Goal: Task Accomplishment & Management: Use online tool/utility

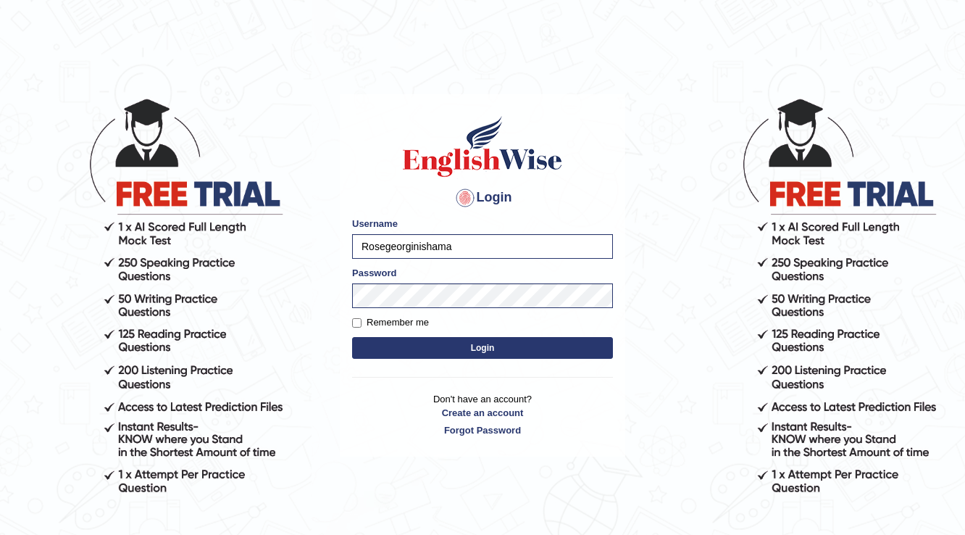
click at [0, 270] on body "Login Please fix the following errors: Username Rosegeorginishama Password Reme…" at bounding box center [482, 316] width 965 height 535
type input "ishamidha46"
click at [352, 337] on button "Login" at bounding box center [482, 348] width 261 height 22
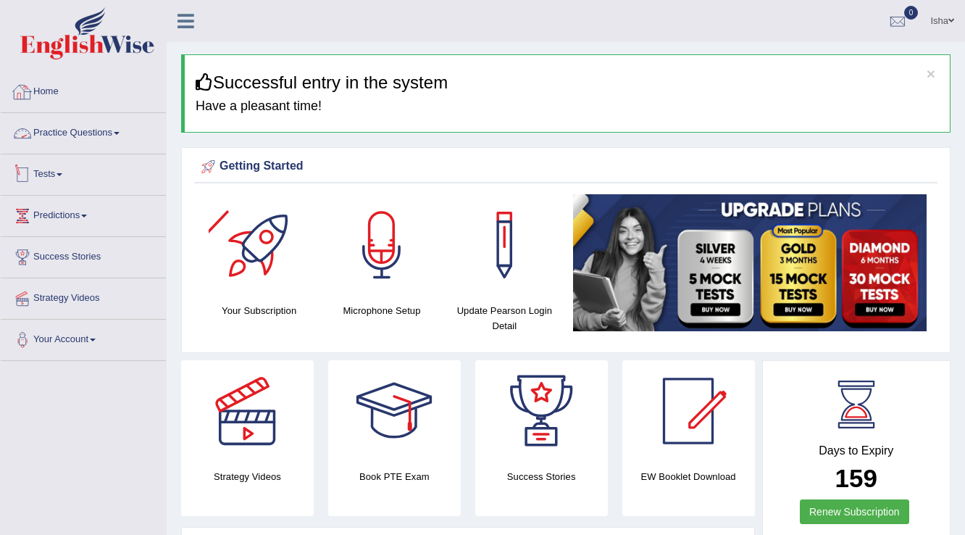
click at [110, 120] on link "Practice Questions" at bounding box center [83, 131] width 165 height 36
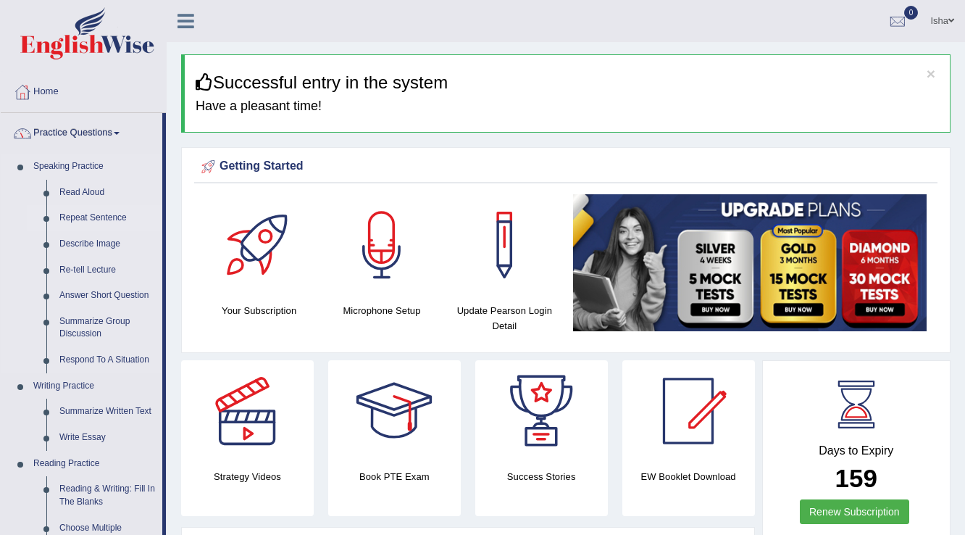
click at [88, 222] on link "Repeat Sentence" at bounding box center [107, 218] width 109 height 26
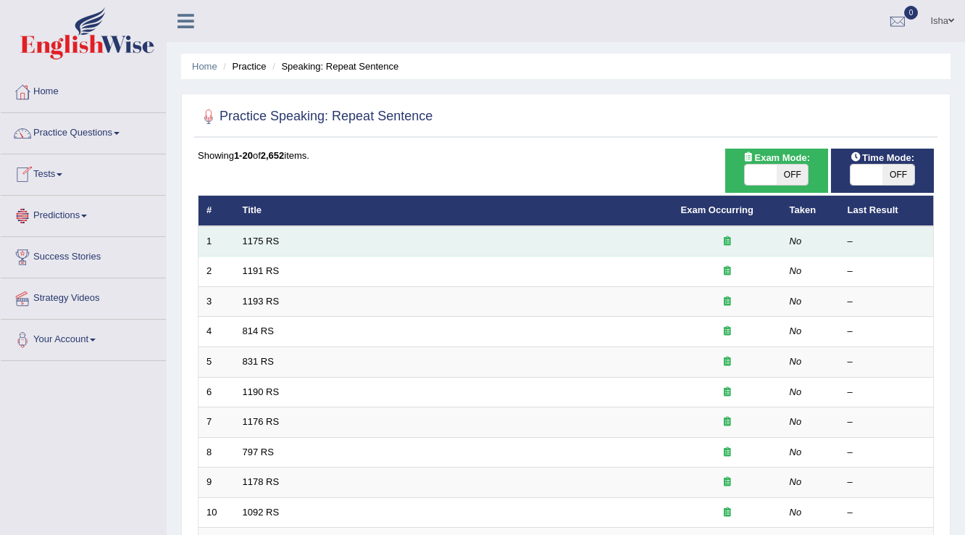
click at [262, 230] on td "1175 RS" at bounding box center [454, 241] width 438 height 30
click at [264, 239] on link "1175 RS" at bounding box center [261, 241] width 37 height 11
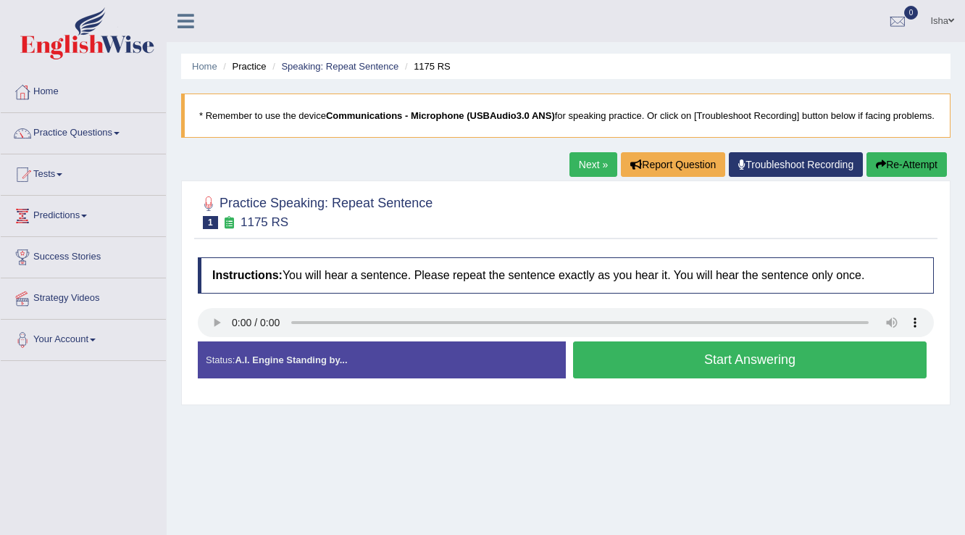
click at [694, 376] on button "Start Answering" at bounding box center [750, 359] width 354 height 37
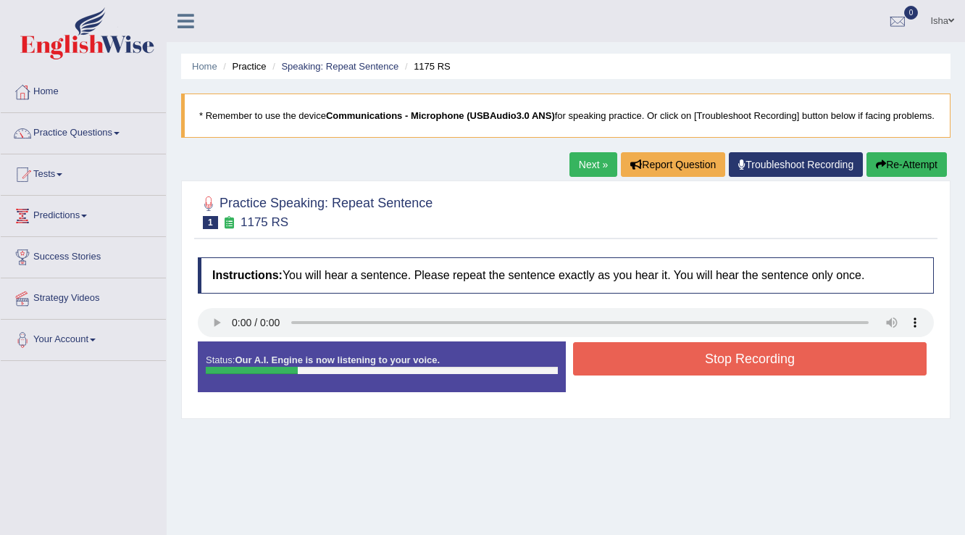
click at [638, 375] on button "Stop Recording" at bounding box center [750, 358] width 354 height 33
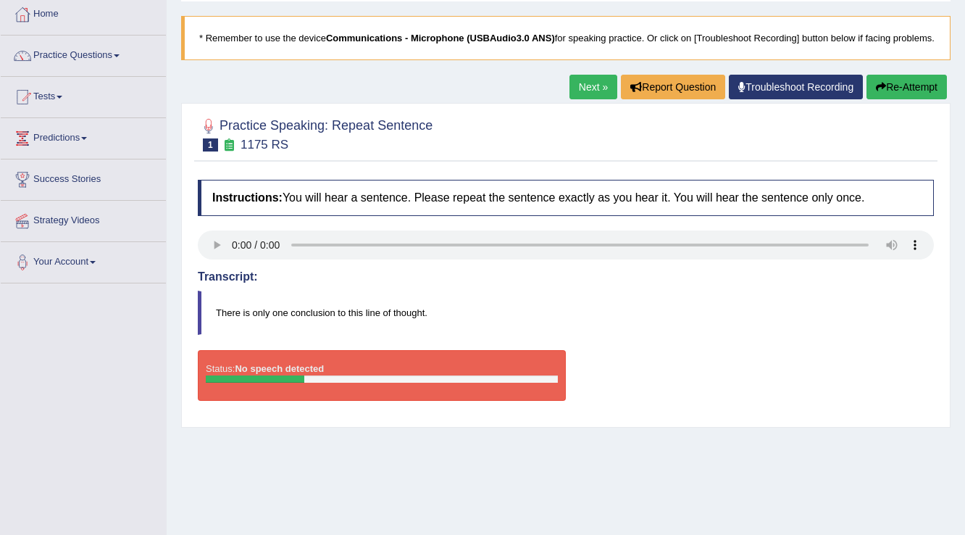
scroll to position [116, 0]
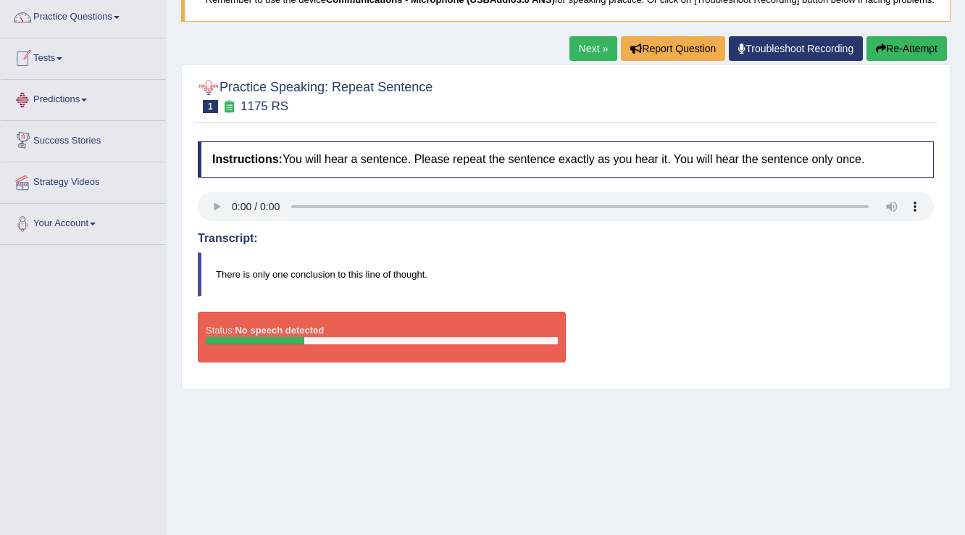
click at [759, 61] on link "Troubleshoot Recording" at bounding box center [796, 48] width 134 height 25
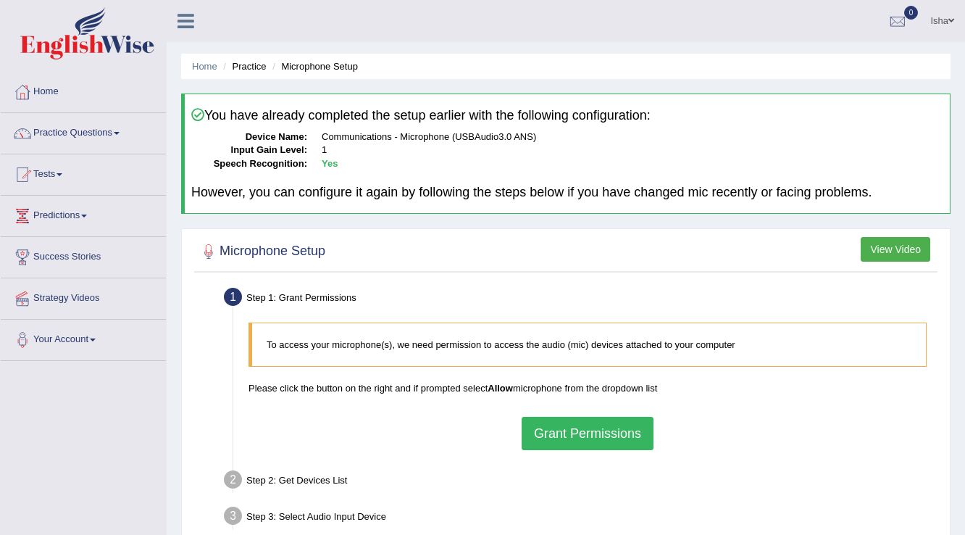
click at [620, 444] on button "Grant Permissions" at bounding box center [588, 433] width 132 height 33
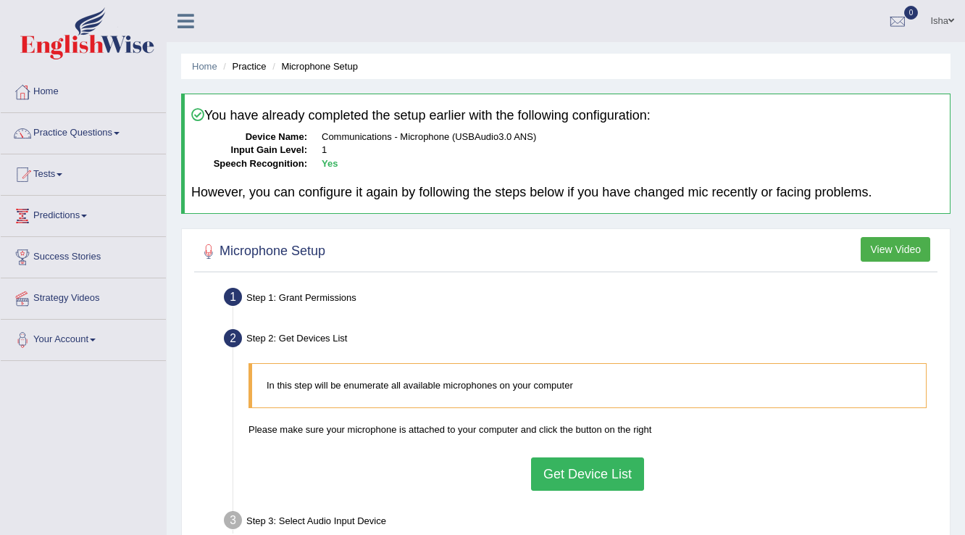
click at [565, 484] on button "Get Device List" at bounding box center [587, 473] width 113 height 33
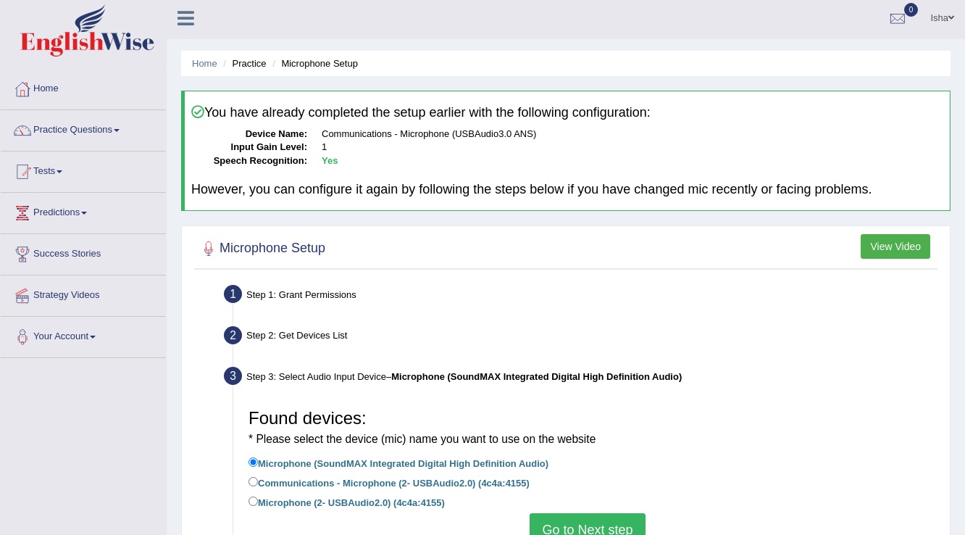
scroll to position [116, 0]
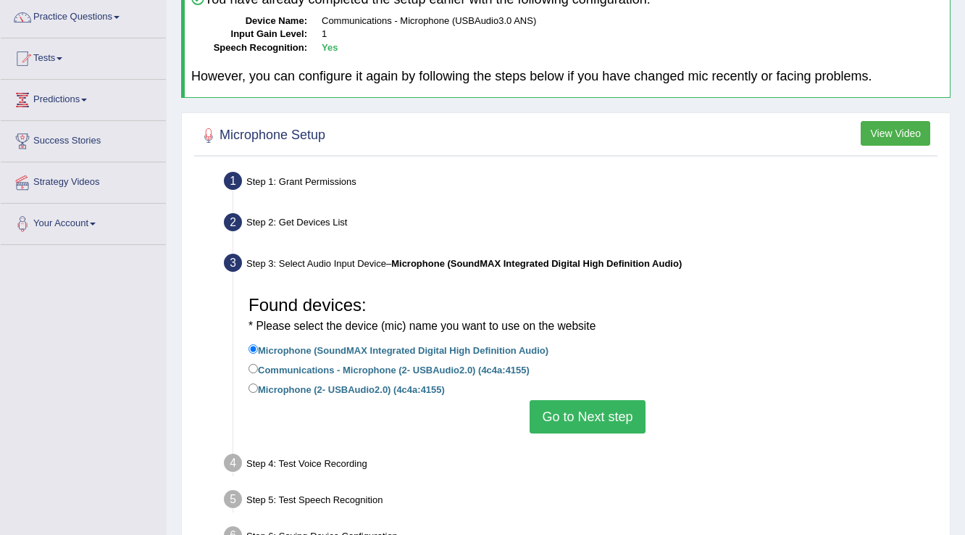
click at [617, 415] on button "Go to Next step" at bounding box center [587, 416] width 115 height 33
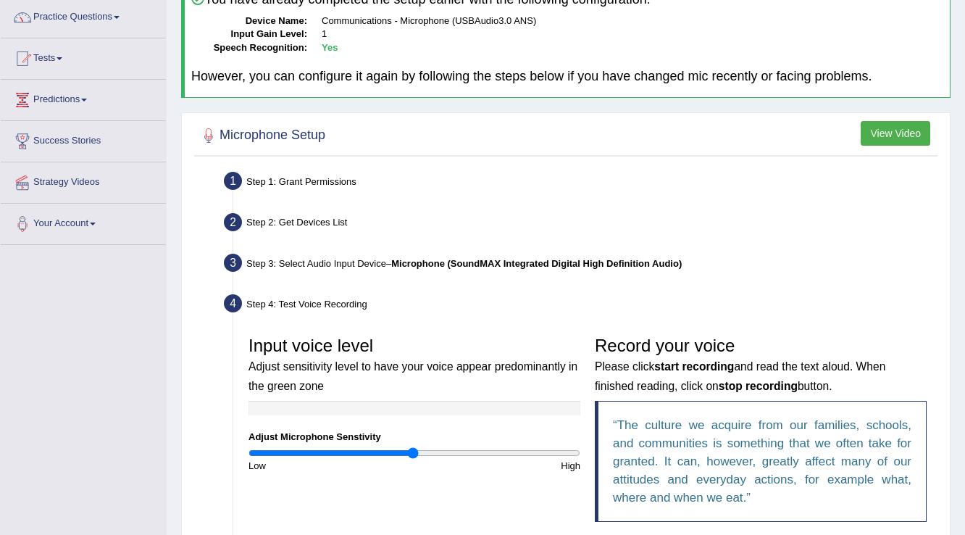
scroll to position [232, 0]
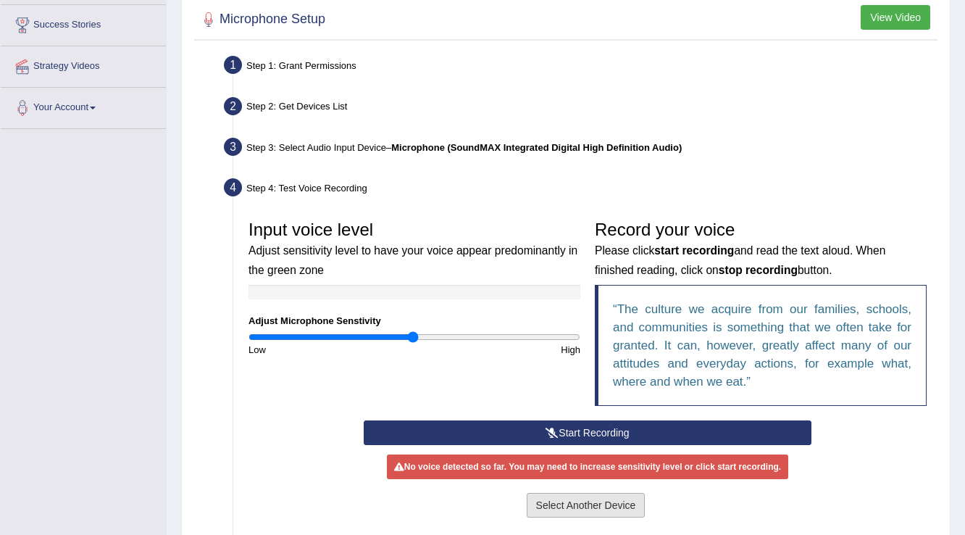
click at [533, 498] on button "Select Another Device" at bounding box center [586, 505] width 119 height 25
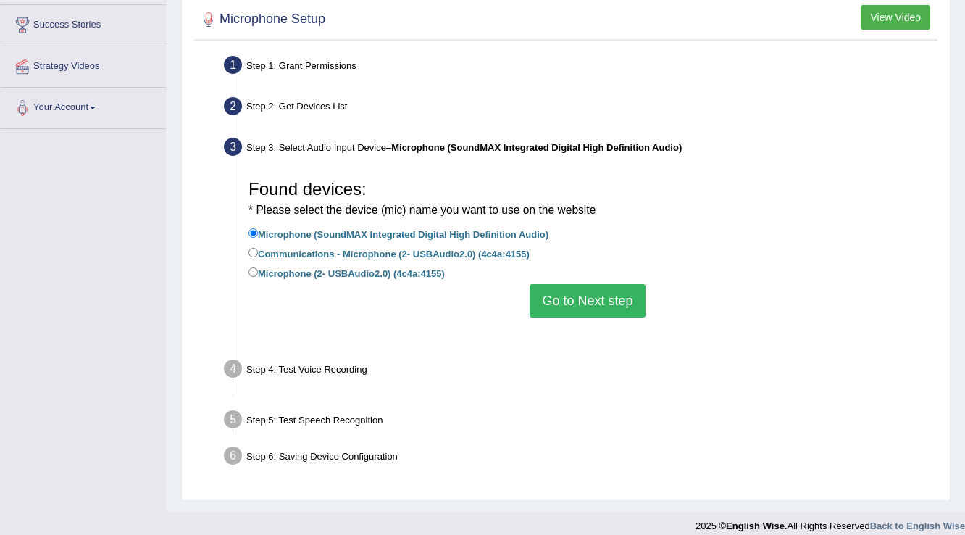
scroll to position [226, 0]
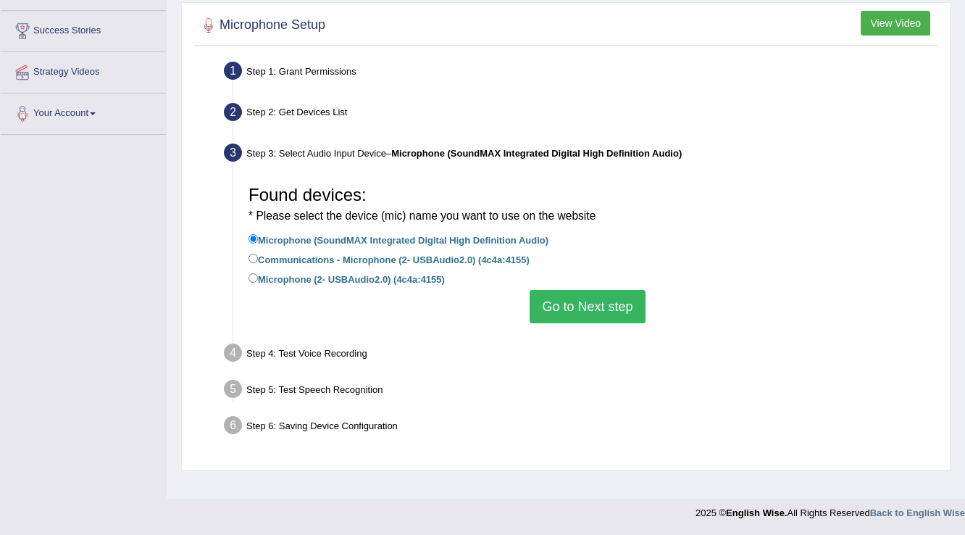
click at [384, 268] on li "Communications - Microphone (2- USBAudio2.0) (4c4a:4155)" at bounding box center [588, 261] width 678 height 20
click at [383, 281] on label "Microphone (2- USBAudio2.0) (4c4a:4155)" at bounding box center [347, 278] width 196 height 16
click at [258, 281] on input "Microphone (2- USBAudio2.0) (4c4a:4155)" at bounding box center [253, 277] width 9 height 9
radio input "true"
click at [677, 308] on div "Found devices: * Please select the device (mic) name you want to use on the web…" at bounding box center [587, 250] width 693 height 159
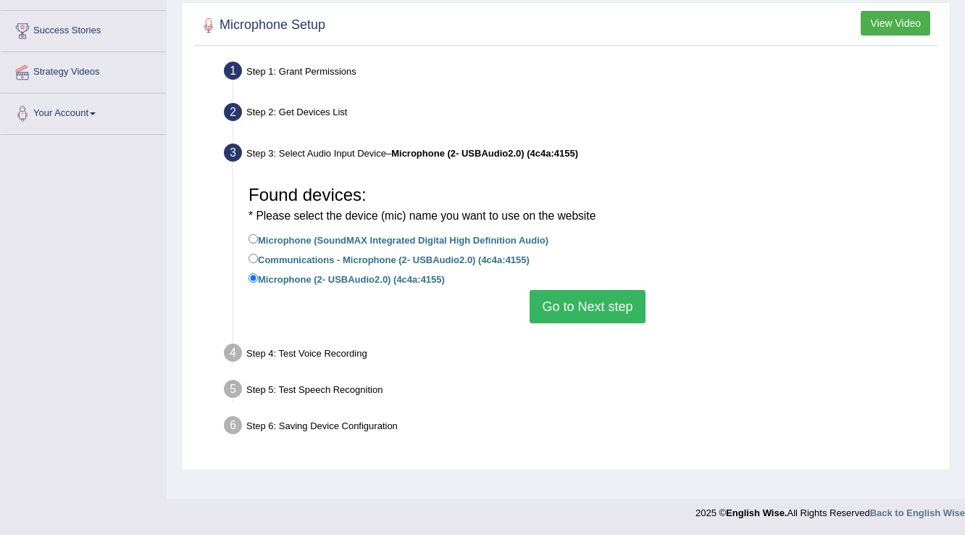
click at [620, 307] on button "Go to Next step" at bounding box center [587, 306] width 115 height 33
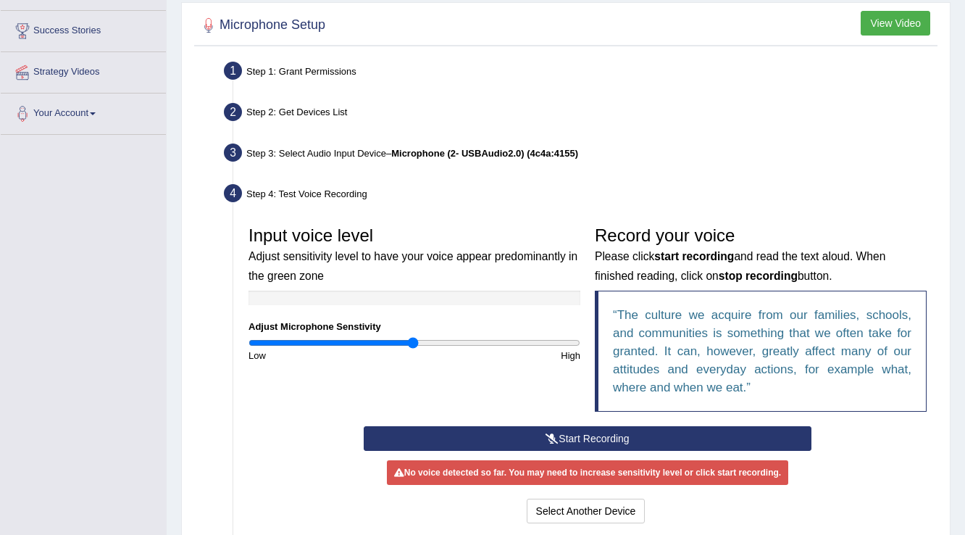
click at [559, 436] on button "Start Recording" at bounding box center [587, 438] width 447 height 25
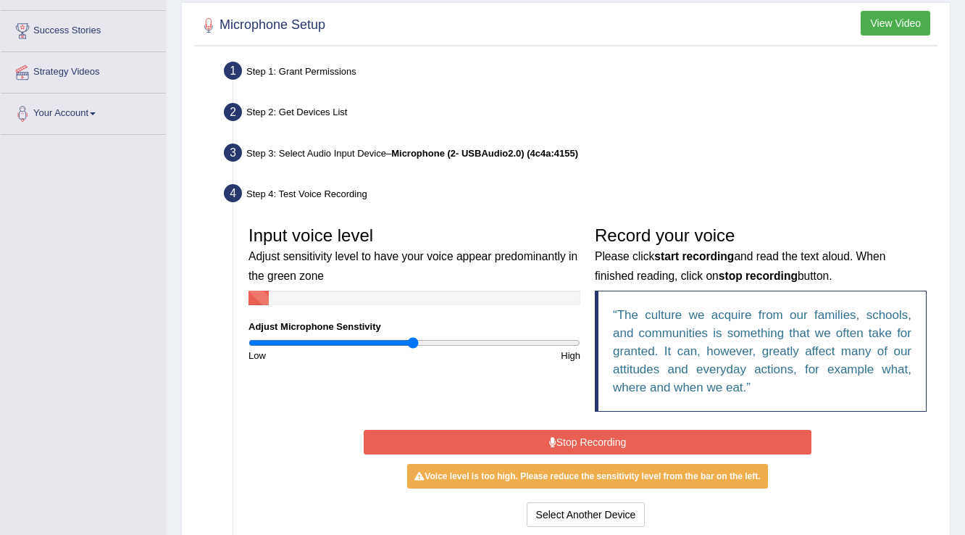
click at [407, 343] on input "range" at bounding box center [415, 343] width 332 height 12
click at [401, 341] on input "range" at bounding box center [415, 343] width 332 height 12
type input "0.9"
click at [395, 342] on input "range" at bounding box center [415, 343] width 332 height 12
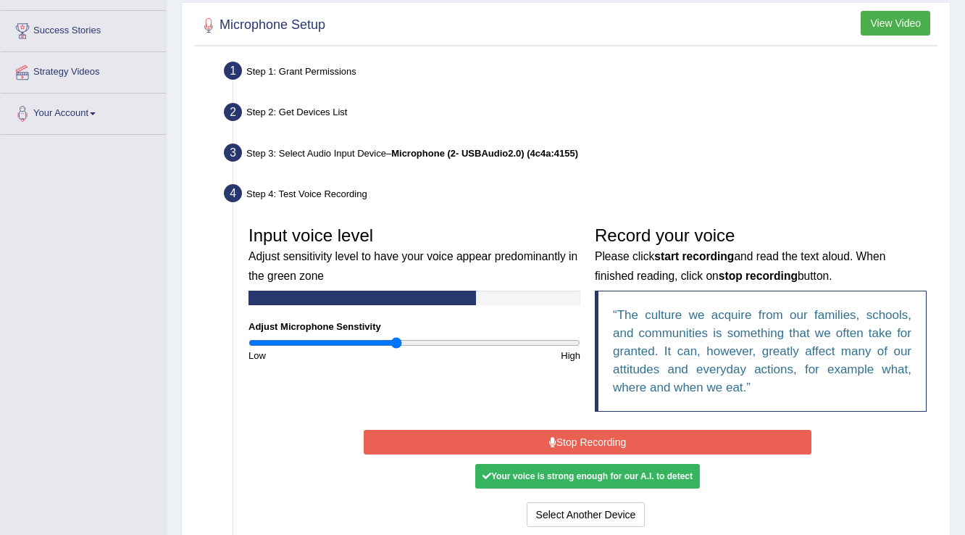
click at [476, 443] on button "Stop Recording" at bounding box center [587, 442] width 447 height 25
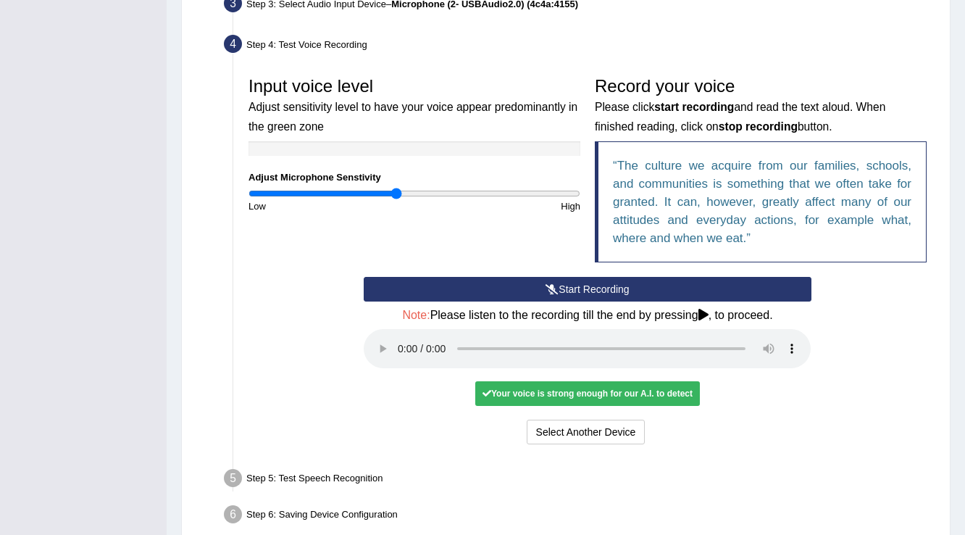
scroll to position [400, 0]
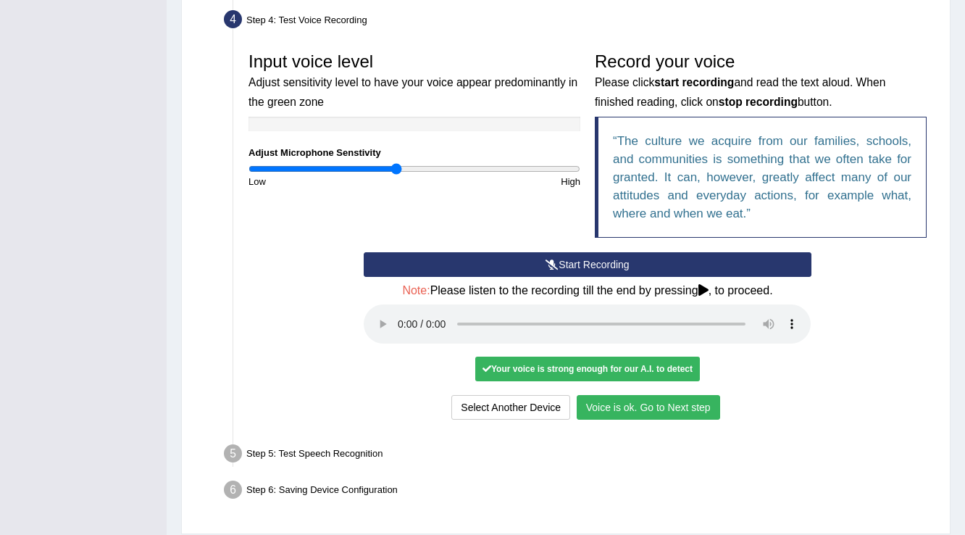
click at [643, 397] on button "Voice is ok. Go to Next step" at bounding box center [648, 407] width 143 height 25
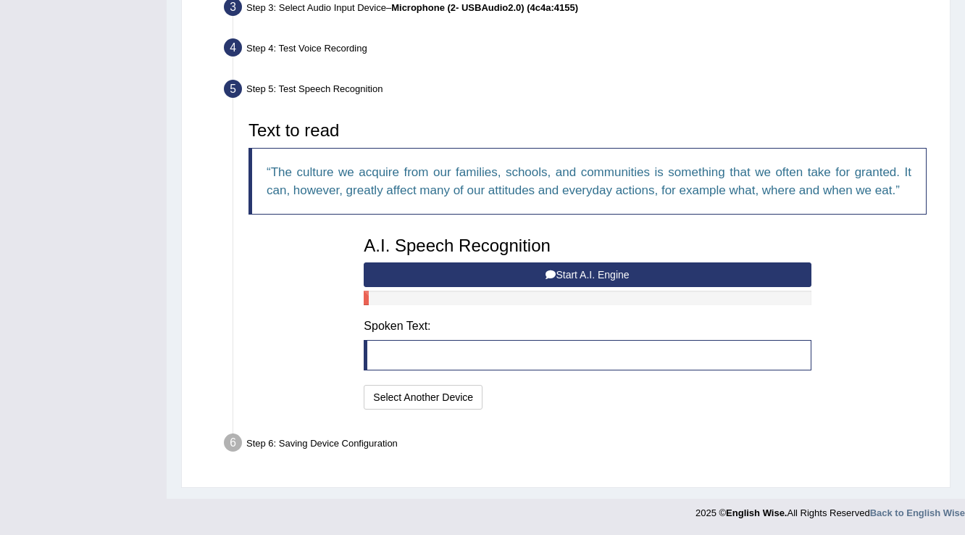
scroll to position [369, 0]
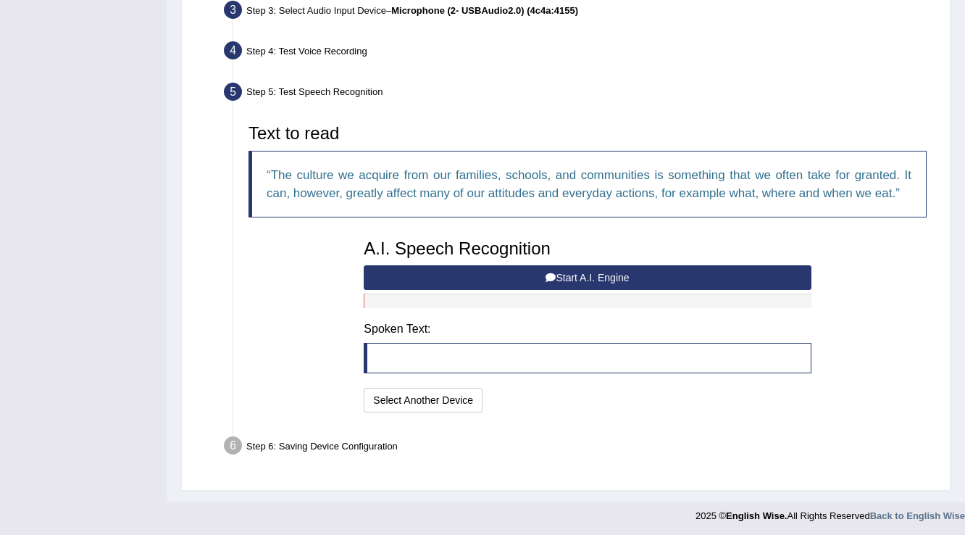
click at [543, 280] on button "Start A.I. Engine" at bounding box center [587, 277] width 447 height 25
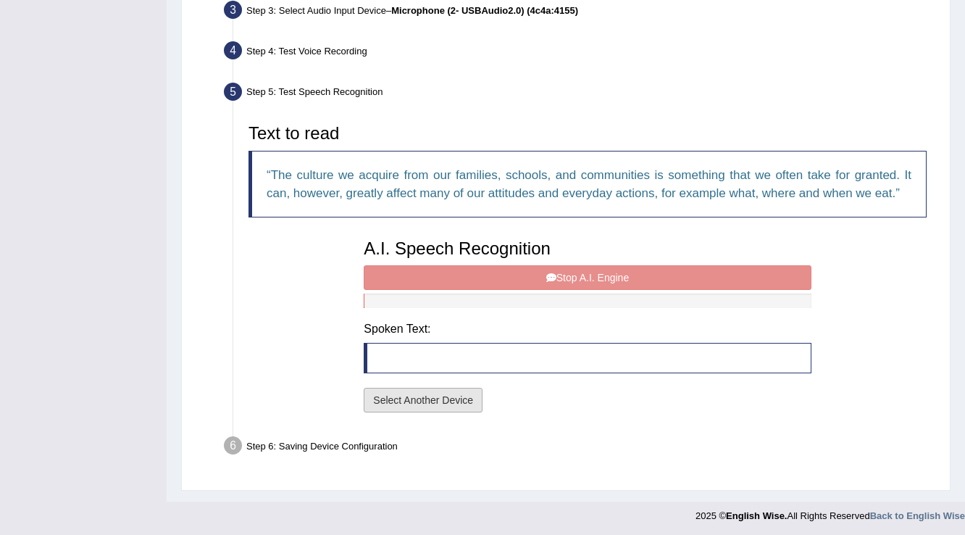
click at [428, 404] on button "Select Another Device" at bounding box center [423, 400] width 119 height 25
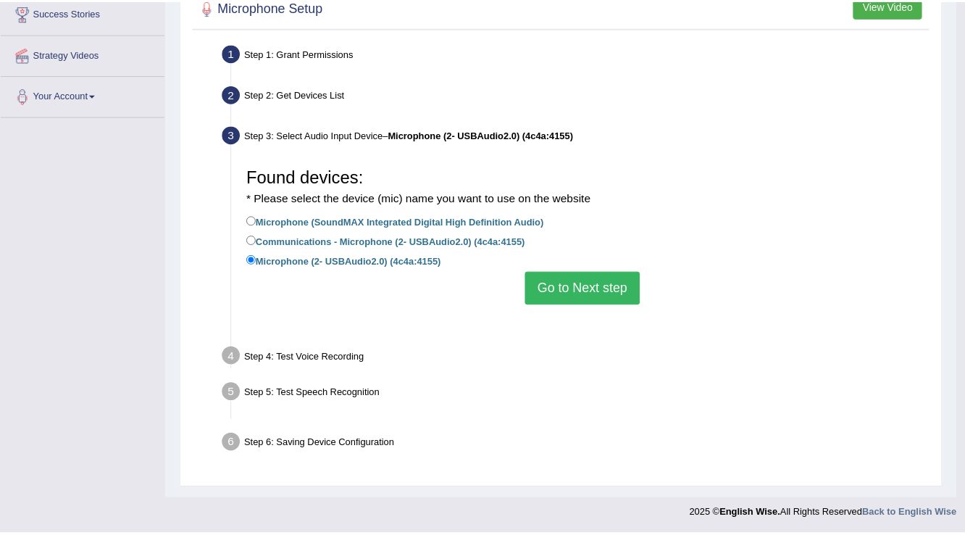
scroll to position [226, 0]
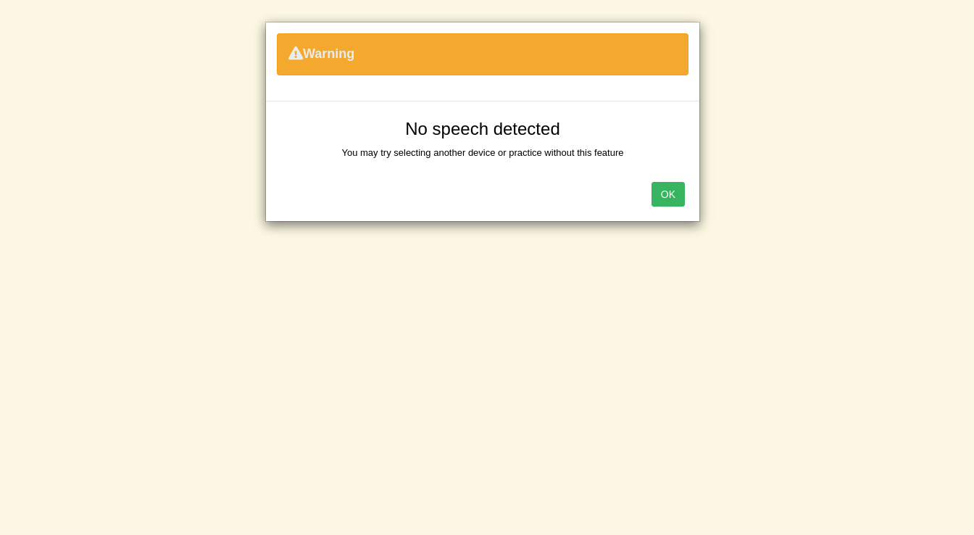
click at [665, 194] on button "OK" at bounding box center [667, 194] width 33 height 25
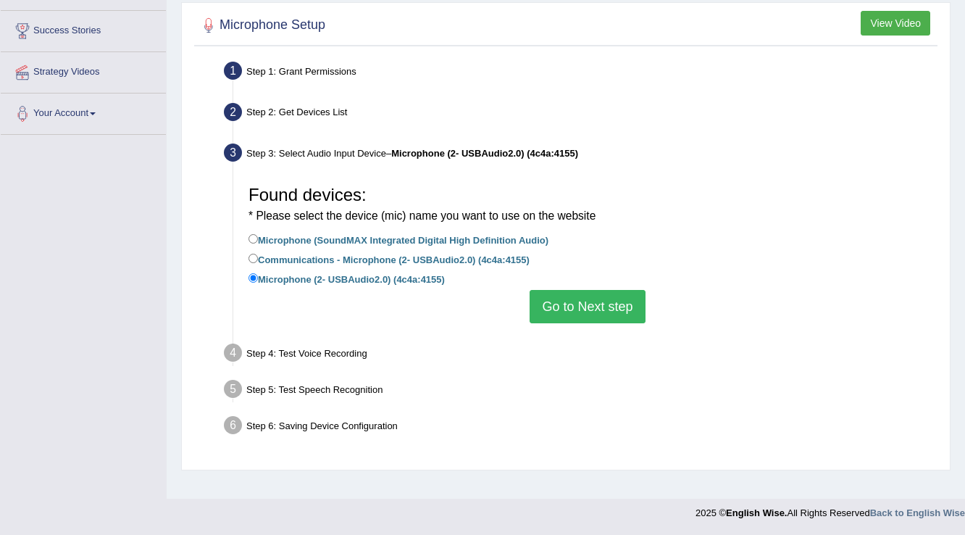
click at [368, 262] on label "Communications - Microphone (2- USBAudio2.0) (4c4a:4155)" at bounding box center [389, 259] width 281 height 16
click at [258, 262] on input "Communications - Microphone (2- USBAudio2.0) (4c4a:4155)" at bounding box center [253, 258] width 9 height 9
radio input "true"
click at [601, 322] on div "Found devices: * Please select the device (mic) name you want to use on the web…" at bounding box center [587, 250] width 693 height 159
click at [601, 319] on button "Go to Next step" at bounding box center [587, 306] width 115 height 33
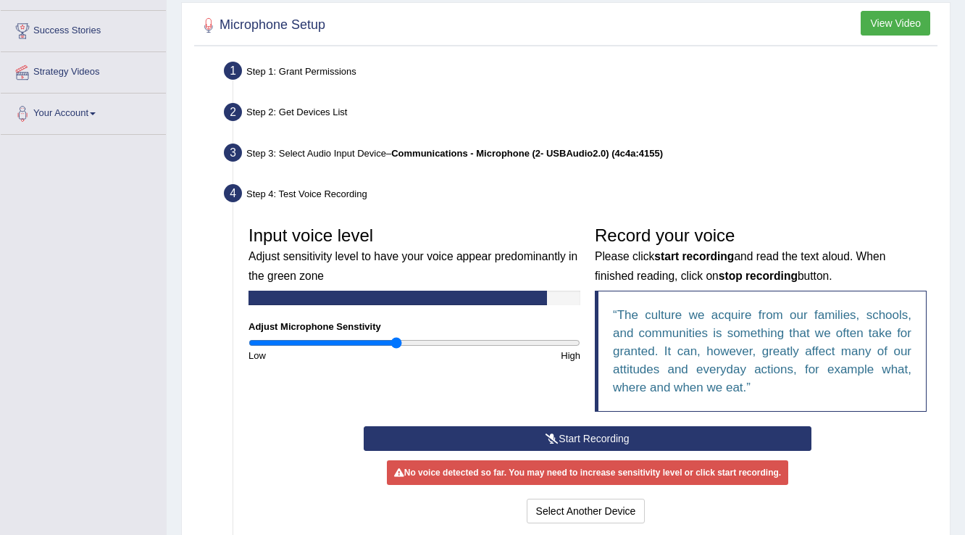
click at [488, 421] on div "Input voice level Adjust sensitivity level to have your voice appear predominan…" at bounding box center [587, 322] width 693 height 207
click at [491, 427] on button "Start Recording" at bounding box center [587, 438] width 447 height 25
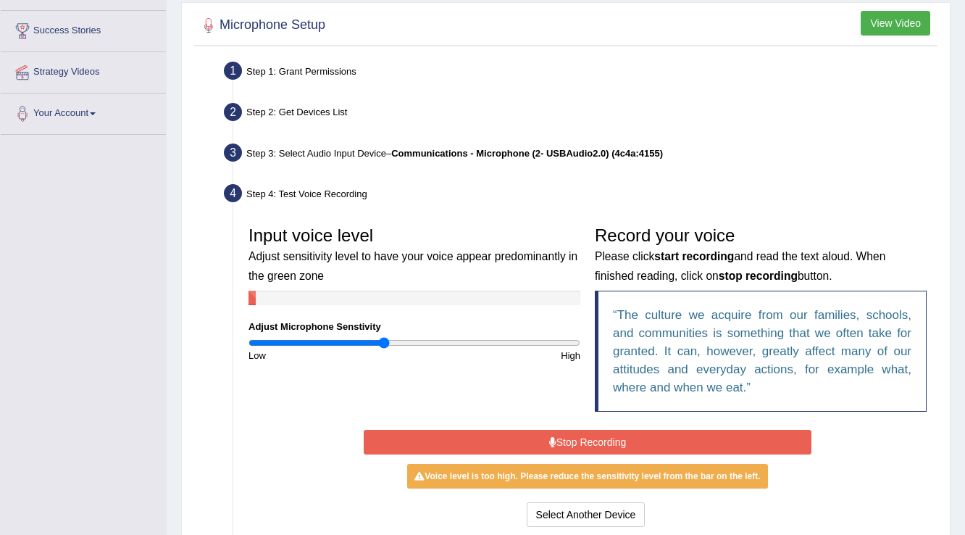
click at [383, 346] on input "range" at bounding box center [415, 343] width 332 height 12
click at [374, 349] on div "Low" at bounding box center [327, 356] width 173 height 14
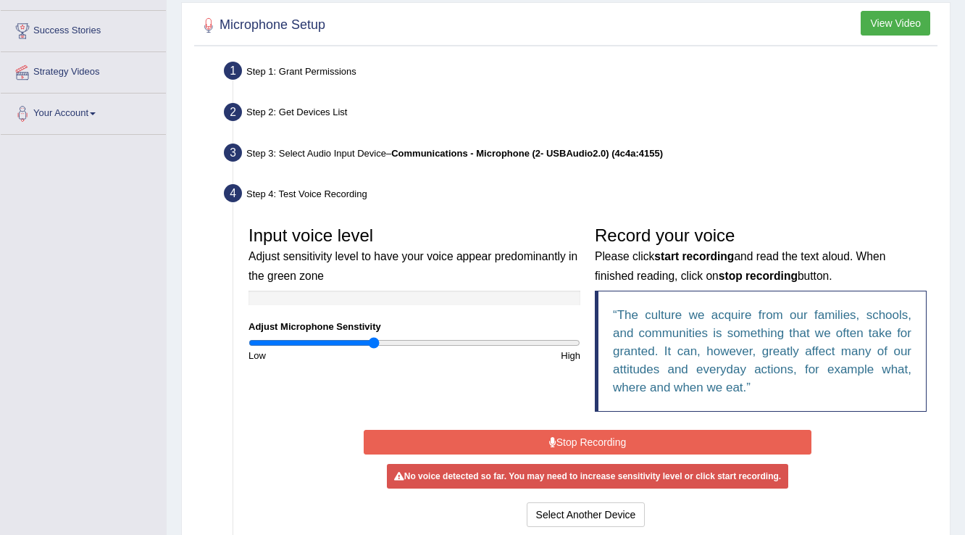
type input "0.76"
click at [374, 346] on input "range" at bounding box center [415, 343] width 332 height 12
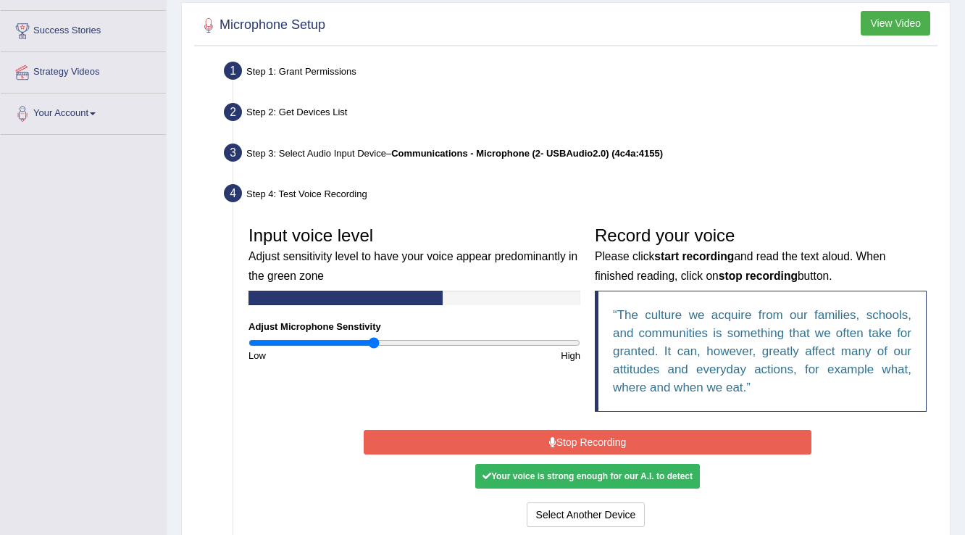
click at [549, 430] on button "Stop Recording" at bounding box center [587, 442] width 447 height 25
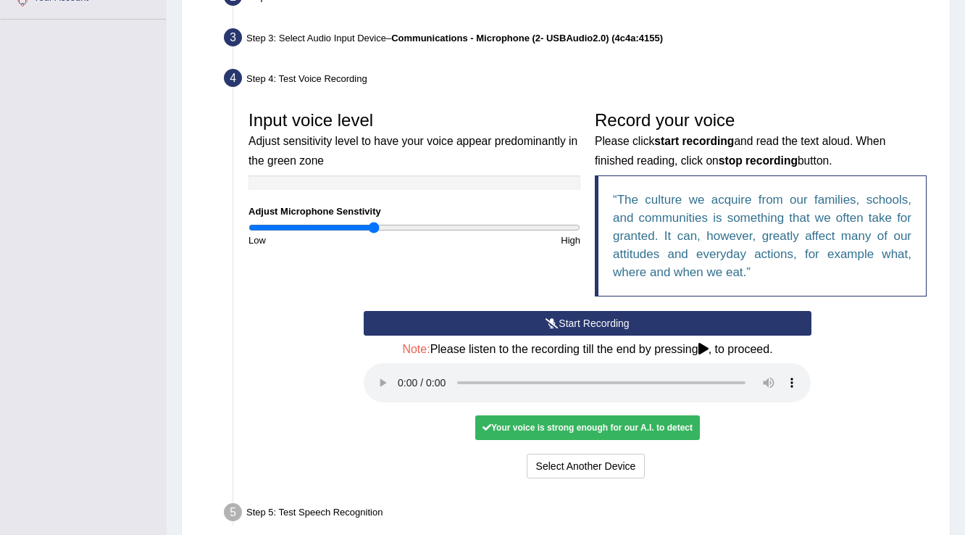
scroll to position [342, 0]
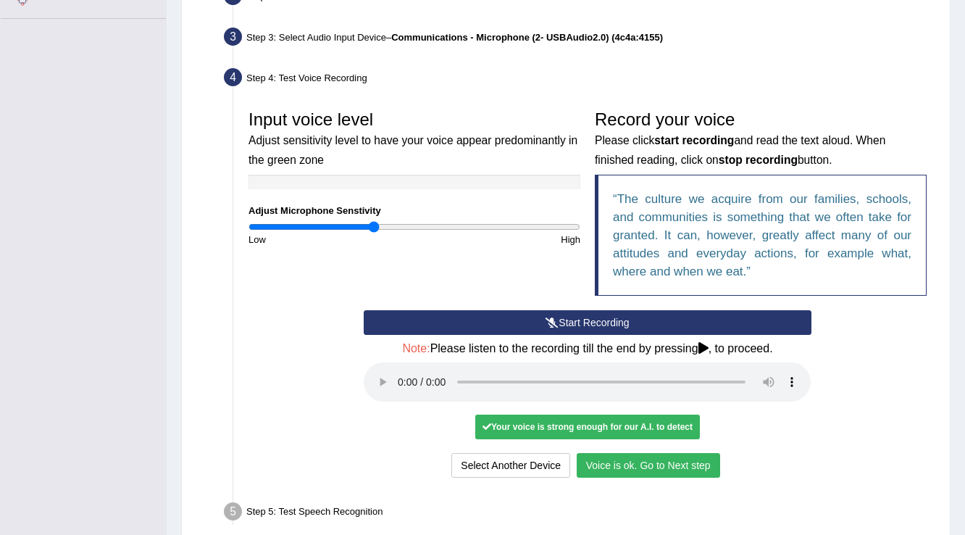
click at [630, 448] on div "Start Recording Stop Recording Note: Please listen to the recording till the en…" at bounding box center [588, 395] width 462 height 171
click at [630, 464] on button "Voice is ok. Go to Next step" at bounding box center [648, 465] width 143 height 25
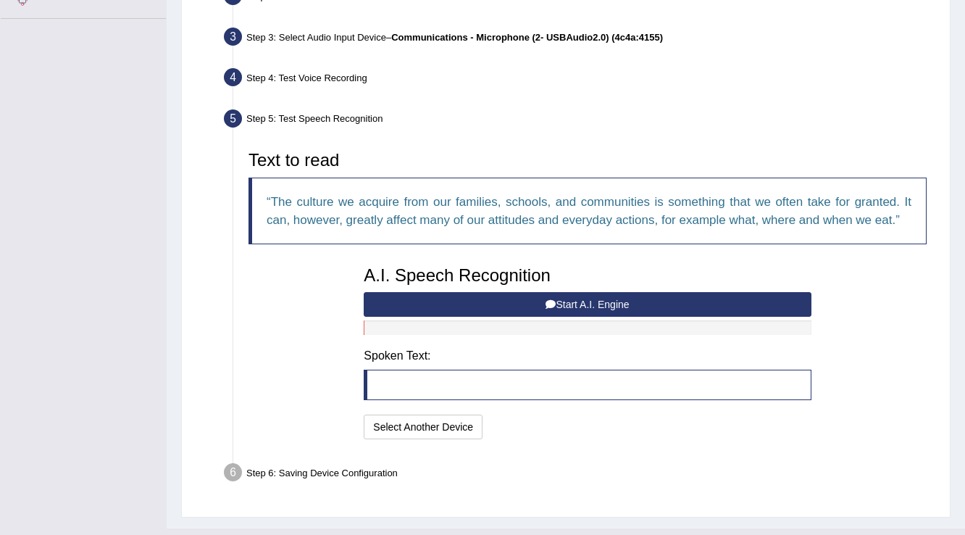
click at [559, 300] on button "Start A.I. Engine" at bounding box center [587, 304] width 447 height 25
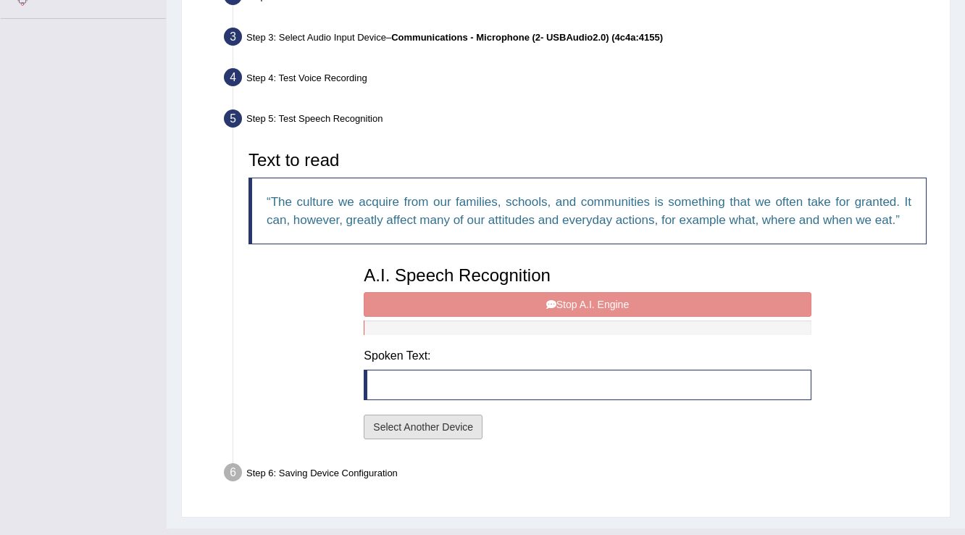
click at [409, 435] on button "Select Another Device" at bounding box center [423, 426] width 119 height 25
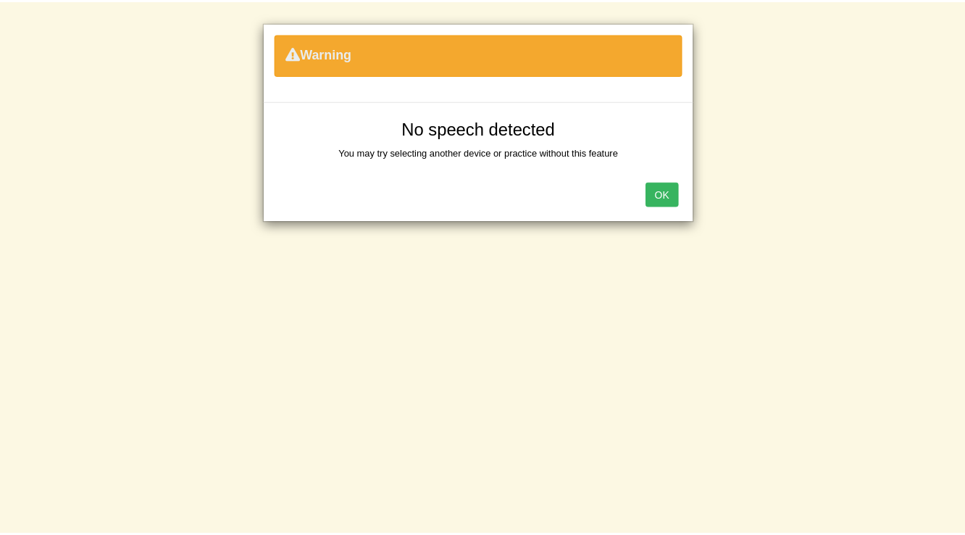
scroll to position [226, 0]
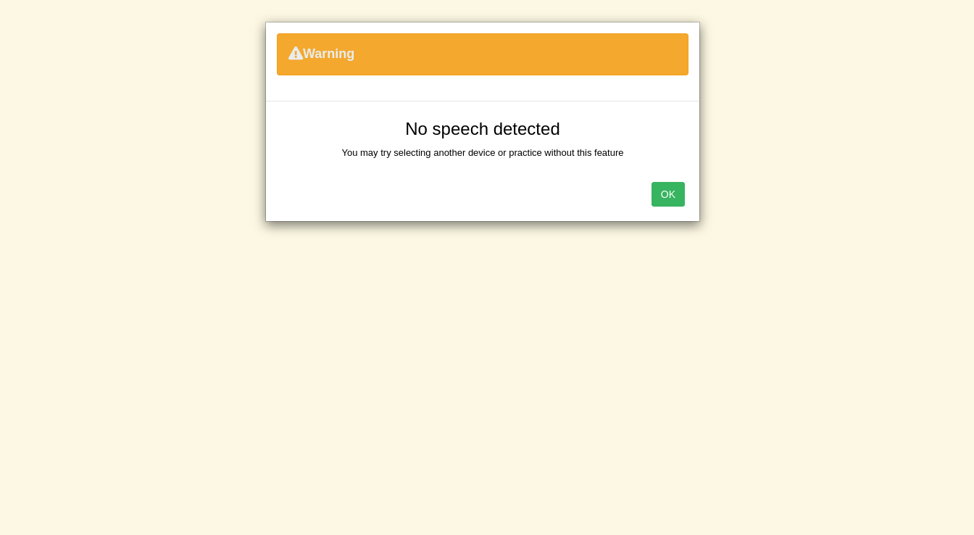
click at [686, 192] on div "OK" at bounding box center [482, 195] width 433 height 51
click at [686, 197] on div "OK" at bounding box center [482, 195] width 433 height 51
click at [671, 193] on button "OK" at bounding box center [667, 194] width 33 height 25
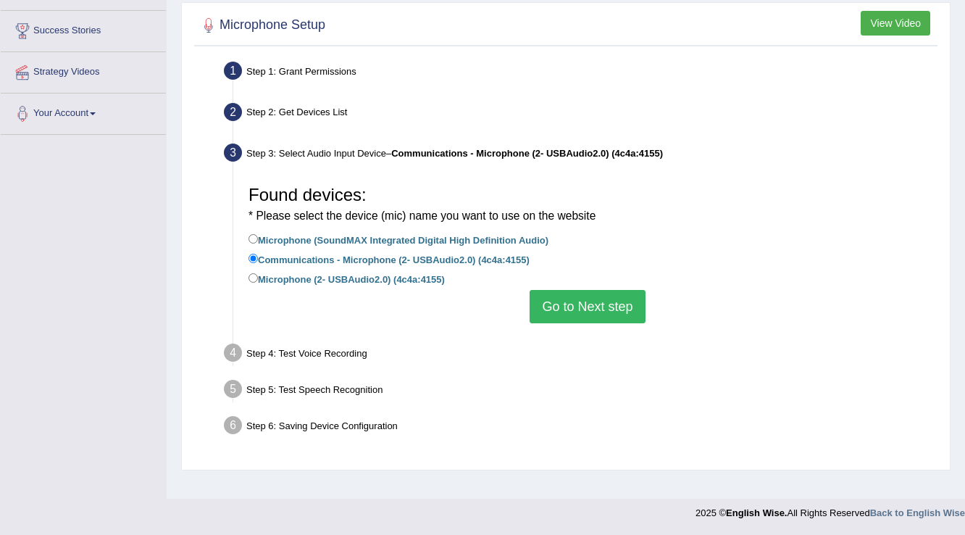
click at [446, 256] on label "Communications - Microphone (2- USBAudio2.0) (4c4a:4155)" at bounding box center [389, 259] width 281 height 16
click at [258, 256] on input "Communications - Microphone (2- USBAudio2.0) (4c4a:4155)" at bounding box center [253, 258] width 9 height 9
click at [455, 231] on label "Microphone (SoundMAX Integrated Digital High Definition Audio)" at bounding box center [399, 239] width 300 height 16
click at [258, 234] on input "Microphone (SoundMAX Integrated Digital High Definition Audio)" at bounding box center [253, 238] width 9 height 9
radio input "true"
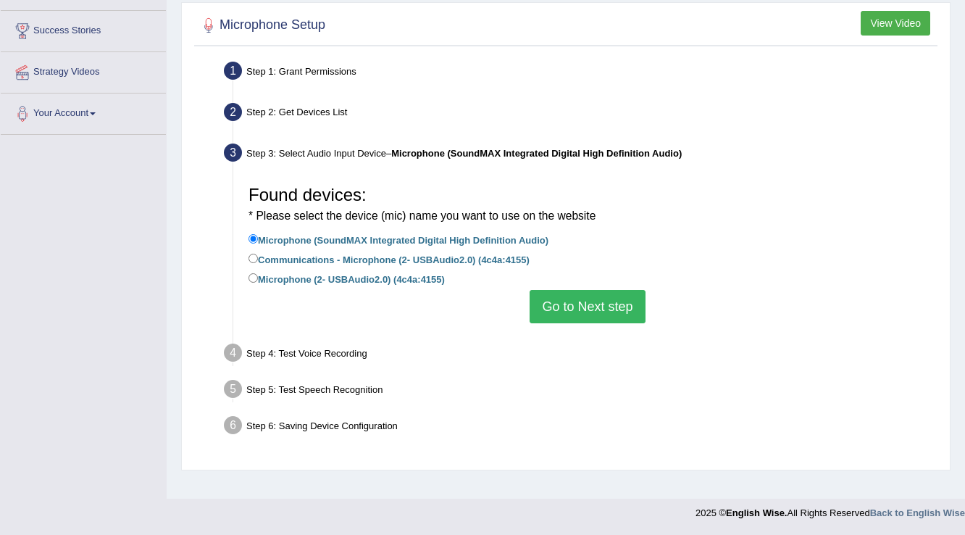
click at [601, 336] on ul "Step 1: Grant Permissions To access your microphone(s), we need permission to a…" at bounding box center [566, 250] width 736 height 386
click at [600, 304] on button "Go to Next step" at bounding box center [587, 306] width 115 height 33
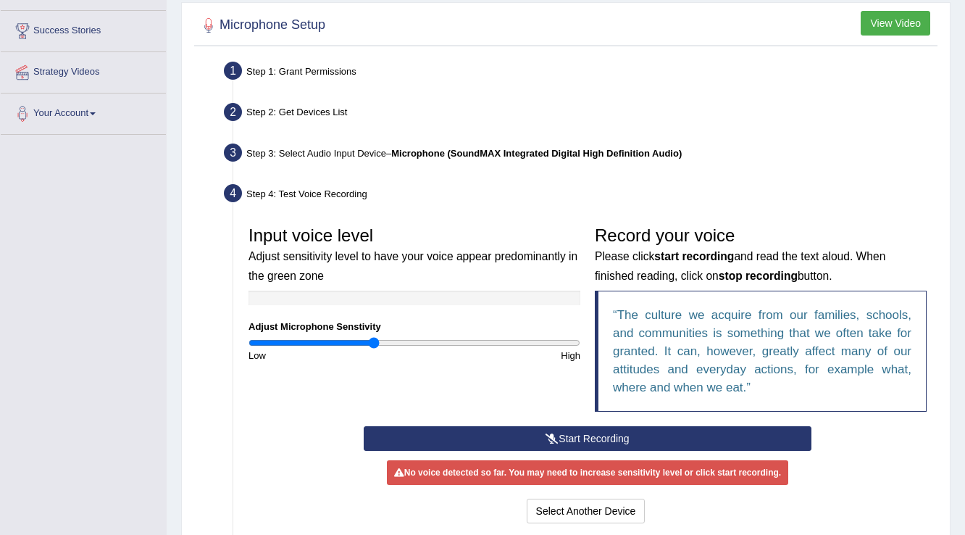
click at [567, 426] on button "Start Recording" at bounding box center [587, 438] width 447 height 25
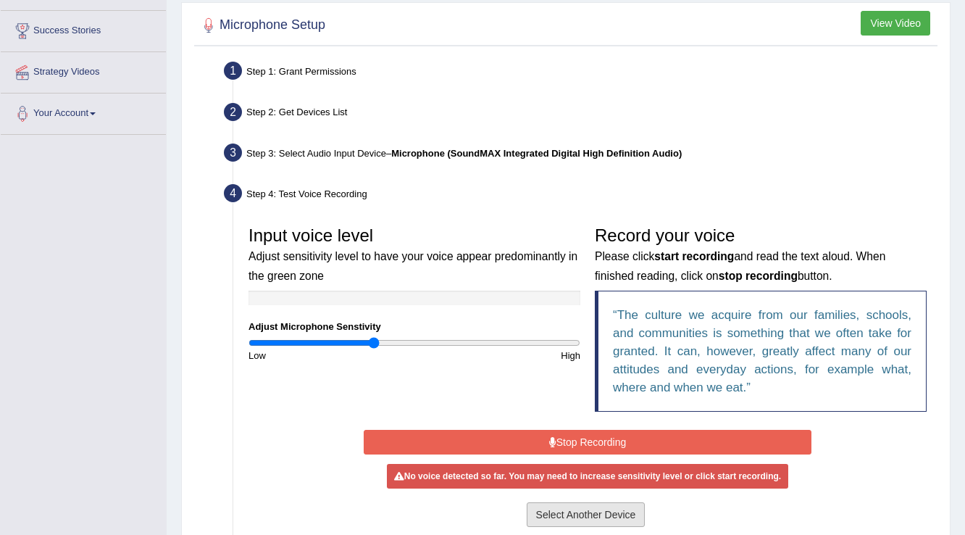
click at [576, 517] on button "Select Another Device" at bounding box center [586, 514] width 119 height 25
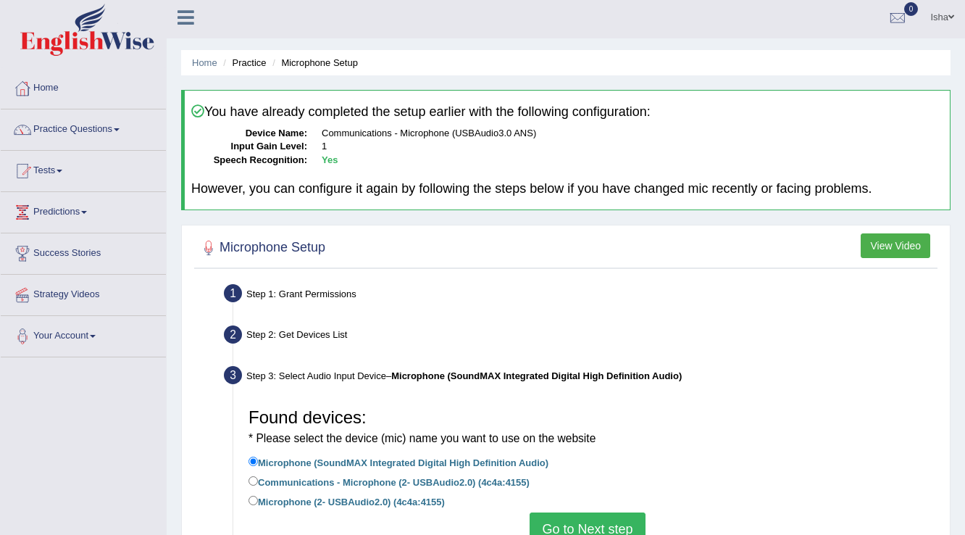
scroll to position [0, 0]
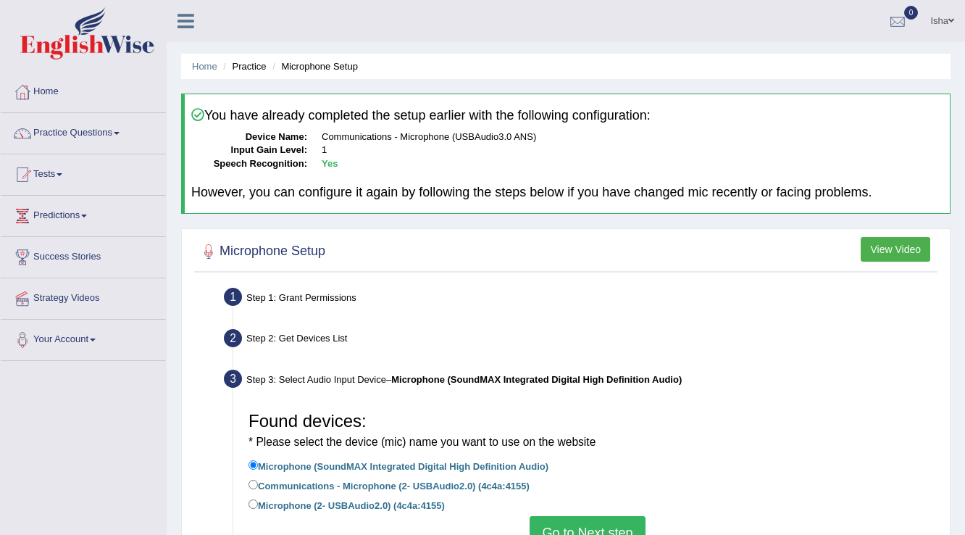
click at [924, 33] on link "Isha" at bounding box center [943, 19] width 46 height 38
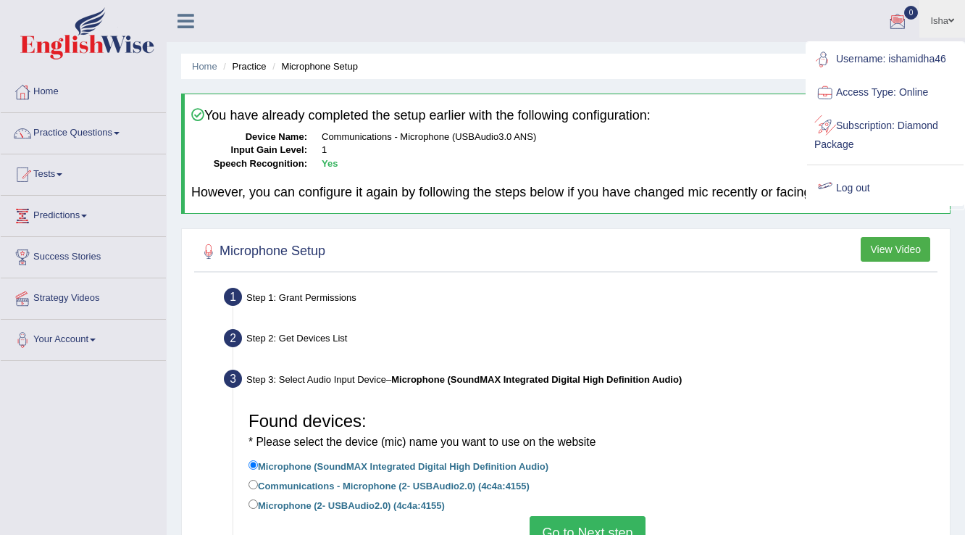
click at [843, 194] on link "Log out" at bounding box center [885, 188] width 157 height 33
